Goal: Information Seeking & Learning: Learn about a topic

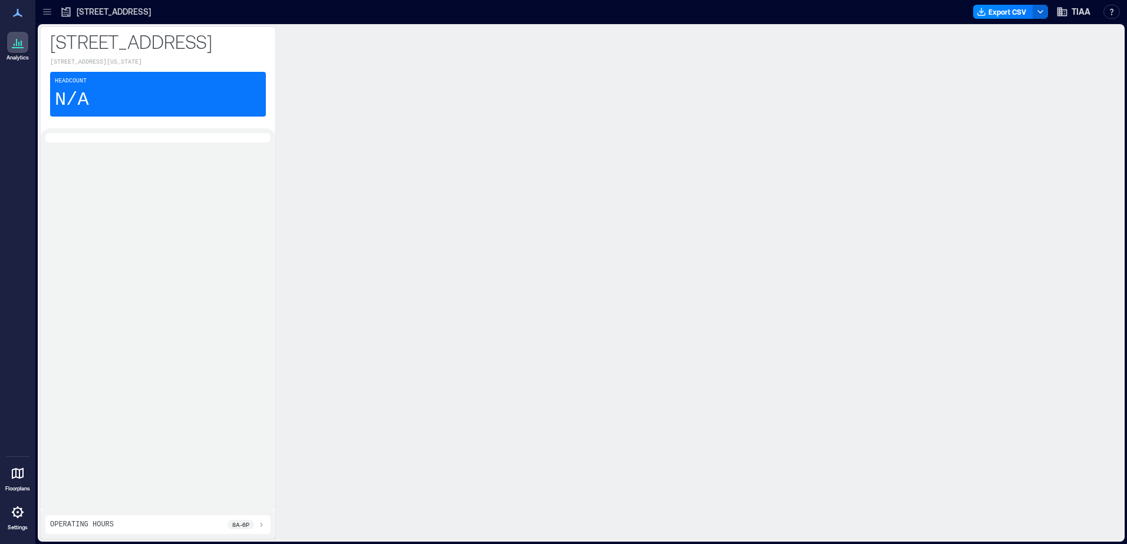
click at [127, 12] on p "[STREET_ADDRESS]" at bounding box center [114, 12] width 74 height 12
click at [187, 152] on div at bounding box center [158, 319] width 235 height 382
click at [192, 80] on div "[STREET_ADDRESS] - Frisco [STREET_ADDRESS][US_STATE] Headcount N/A" at bounding box center [158, 77] width 235 height 101
click at [192, 67] on p "[STREET_ADDRESS][US_STATE]" at bounding box center [158, 62] width 216 height 9
click at [181, 116] on div "Headcount N/A" at bounding box center [158, 94] width 216 height 45
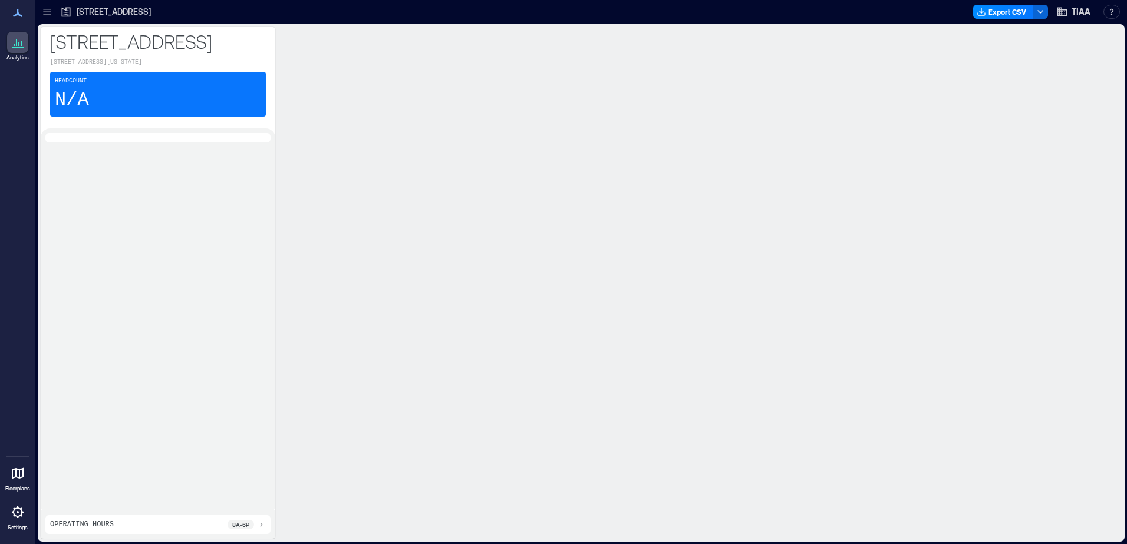
click at [94, 6] on p "[STREET_ADDRESS]" at bounding box center [114, 12] width 74 height 12
click at [44, 11] on icon at bounding box center [47, 12] width 12 height 12
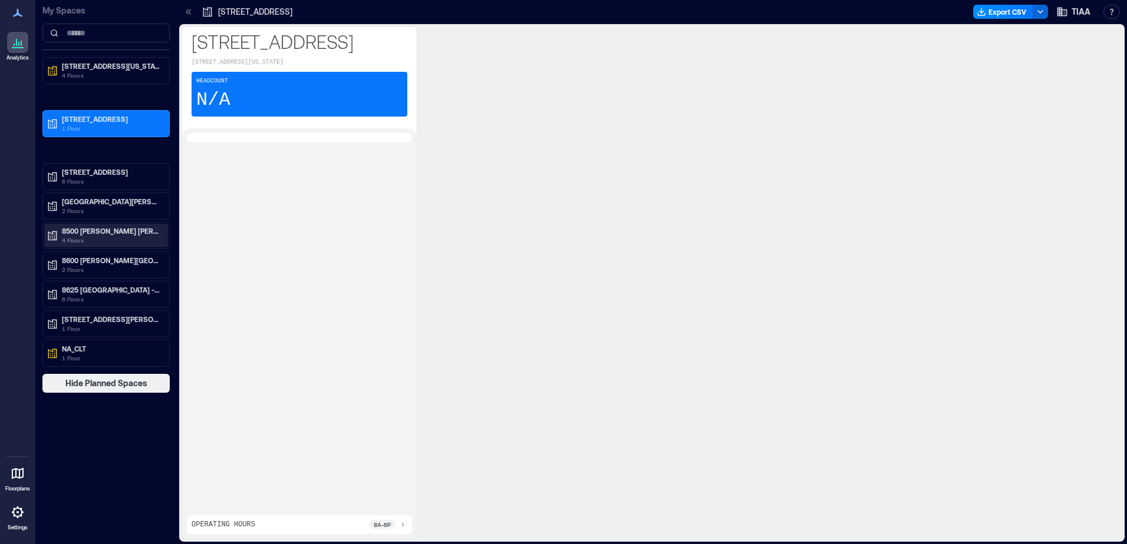
click at [128, 233] on p "8500 [PERSON_NAME] [PERSON_NAME] - CLT" at bounding box center [111, 230] width 99 height 9
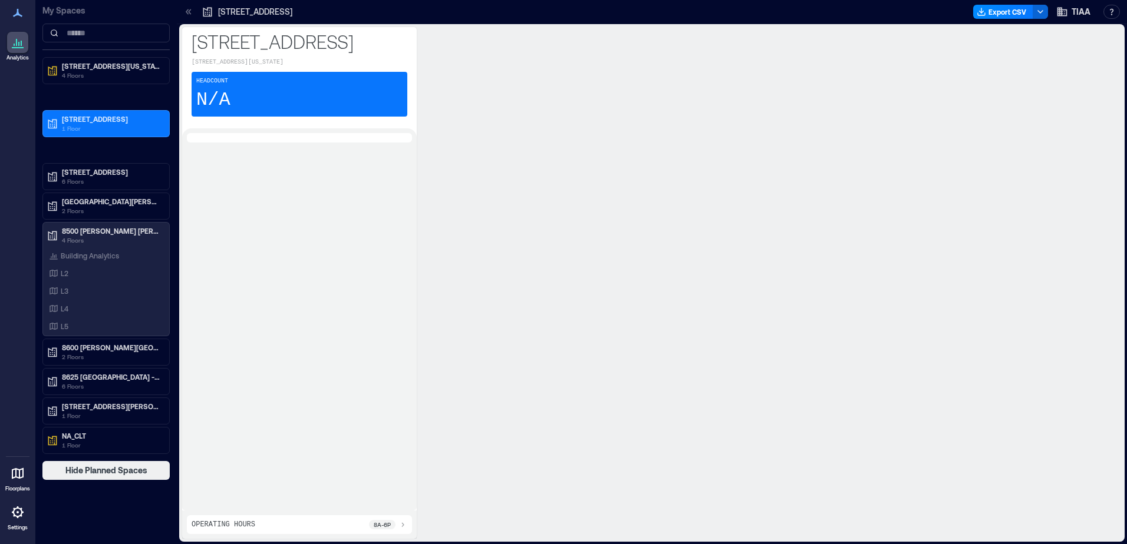
drag, startPoint x: 73, startPoint y: 286, endPoint x: 179, endPoint y: 289, distance: 105.5
click at [73, 286] on div "L3" at bounding box center [104, 291] width 114 height 12
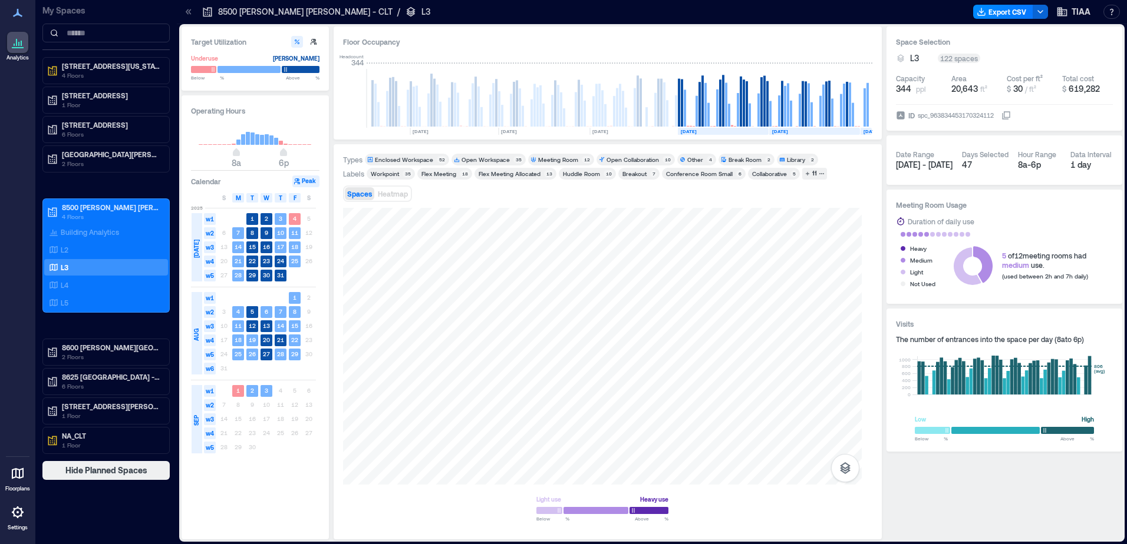
scroll to position [0, 2345]
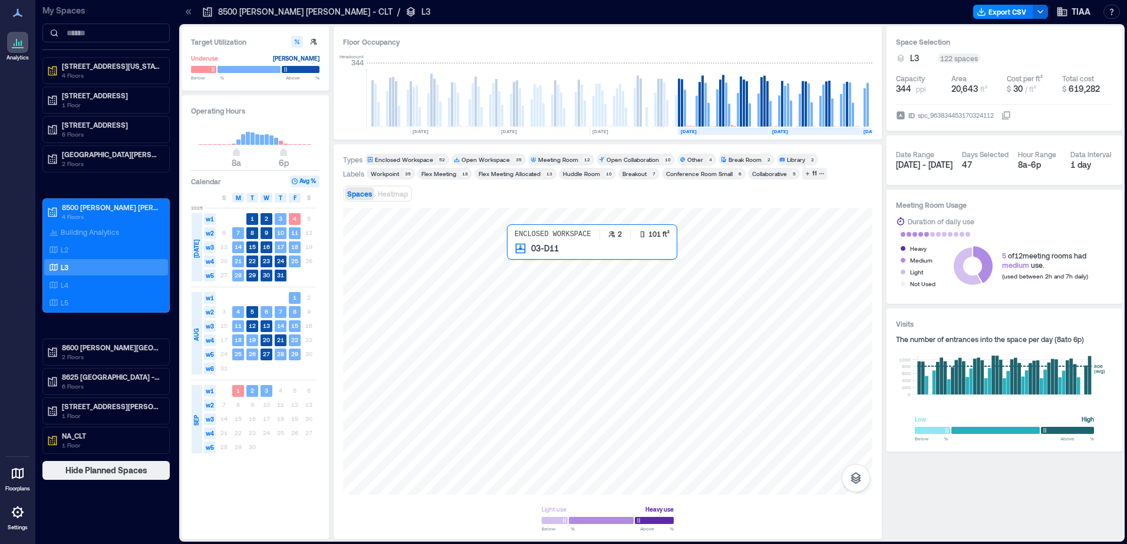
click at [514, 262] on div at bounding box center [607, 351] width 529 height 287
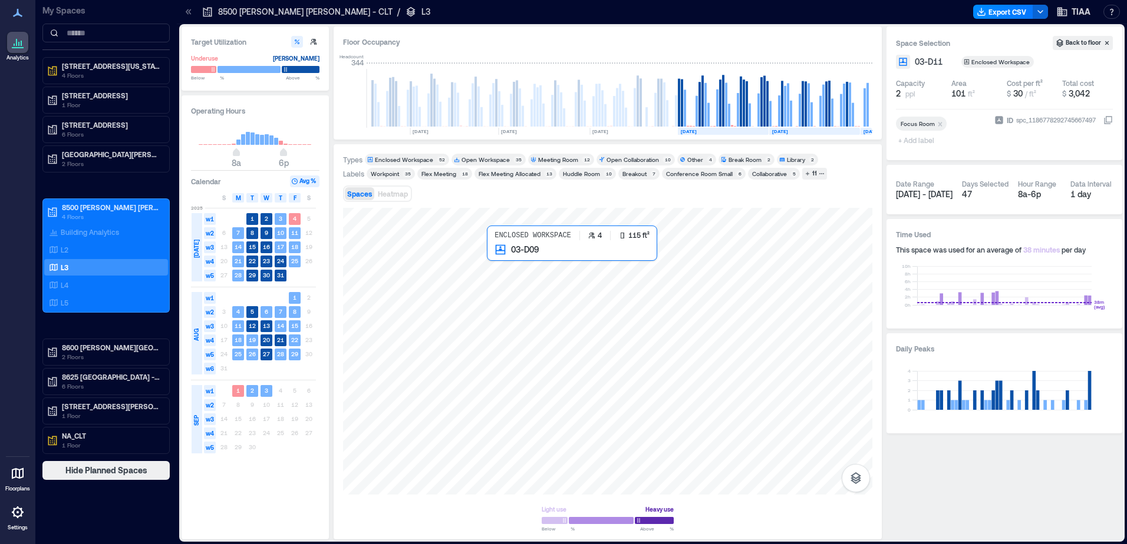
click at [494, 261] on div at bounding box center [607, 351] width 529 height 287
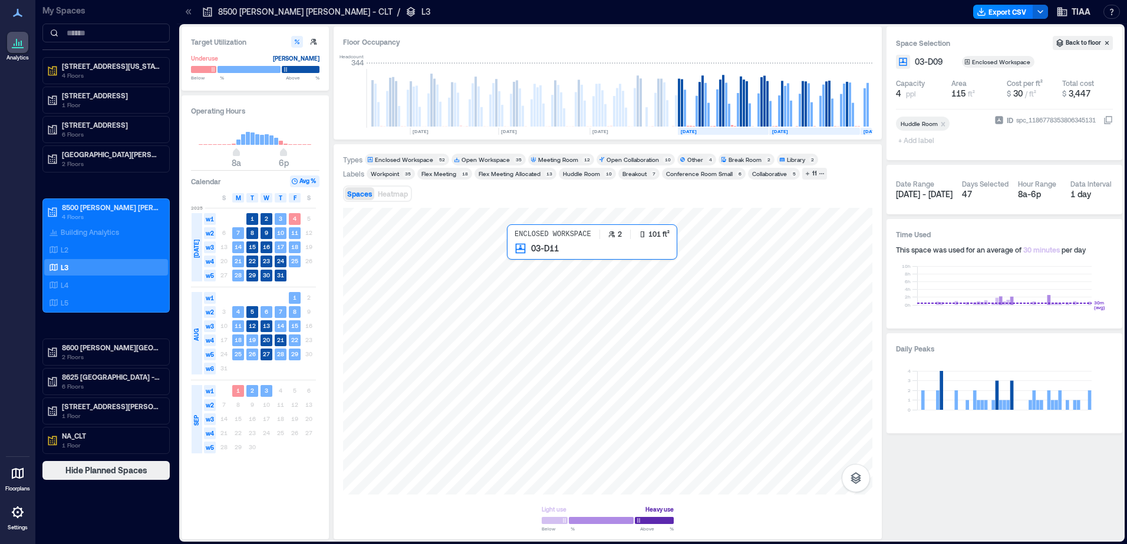
click at [513, 263] on div at bounding box center [607, 351] width 529 height 287
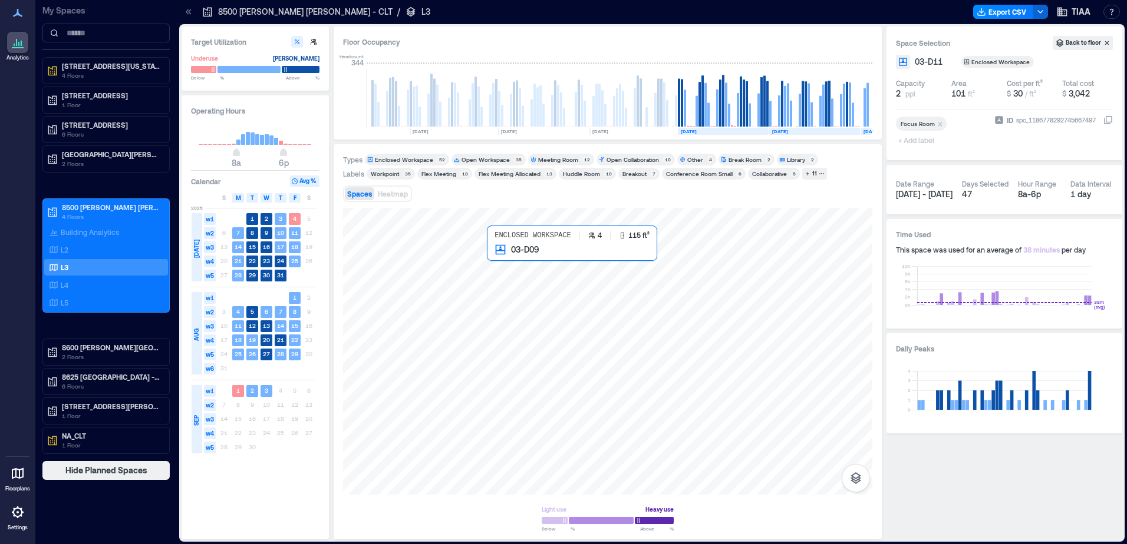
click at [499, 265] on div at bounding box center [607, 351] width 529 height 287
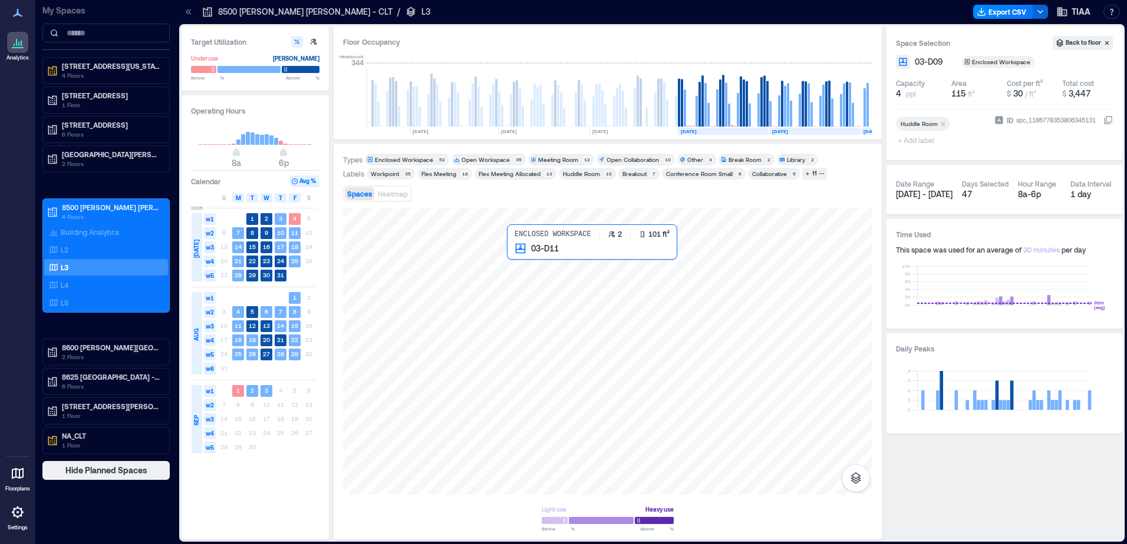
click at [519, 263] on div at bounding box center [607, 351] width 529 height 287
